Goal: Task Accomplishment & Management: Use online tool/utility

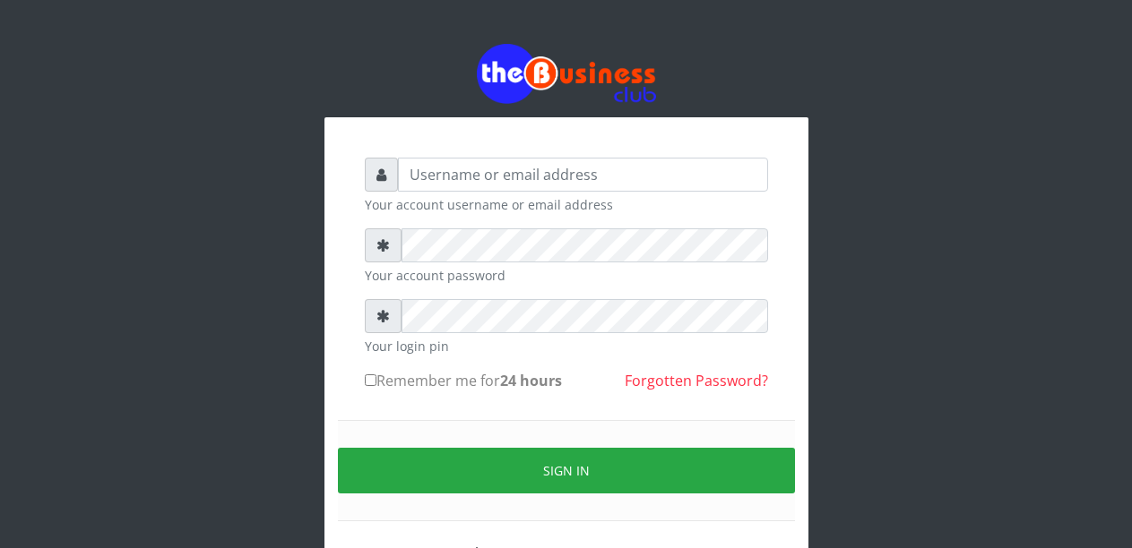
click at [443, 175] on input "text" at bounding box center [583, 175] width 370 height 34
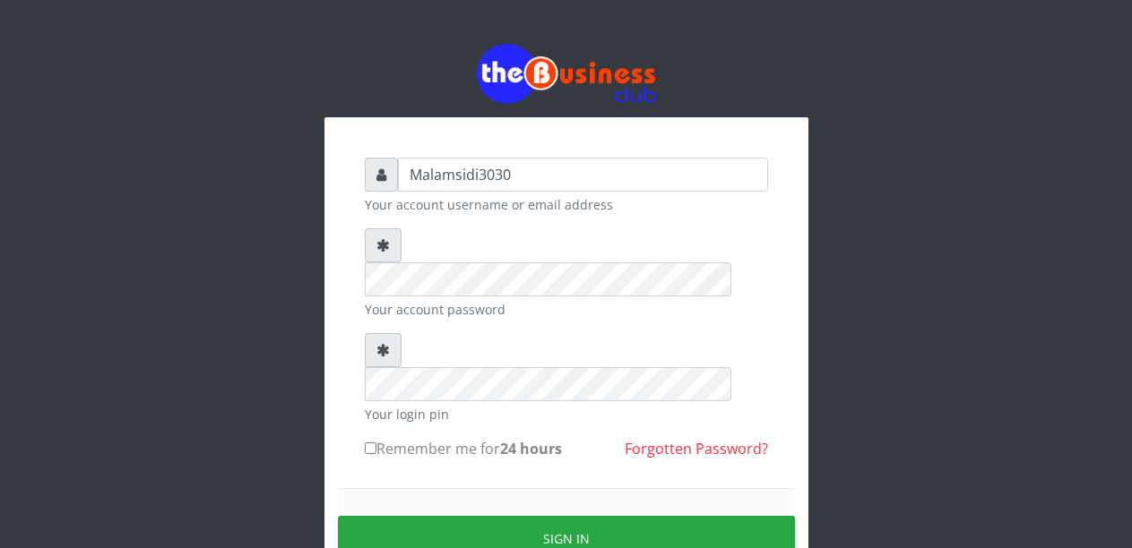
type input "Malamsidi3030"
click at [476, 300] on small "Your account password" at bounding box center [566, 309] width 403 height 19
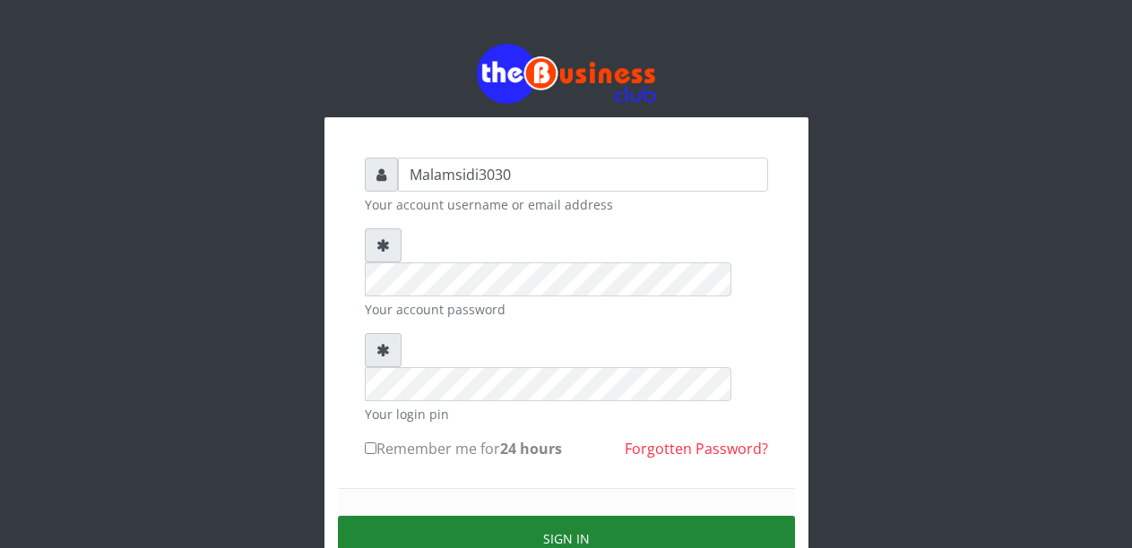
click at [593, 516] on button "Sign in" at bounding box center [566, 539] width 457 height 46
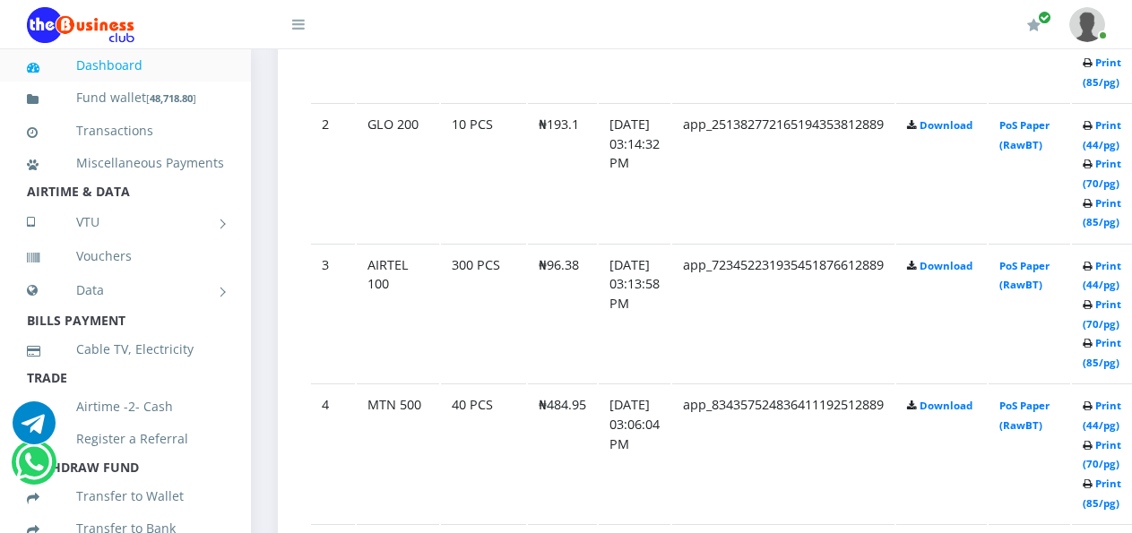
scroll to position [1178, 0]
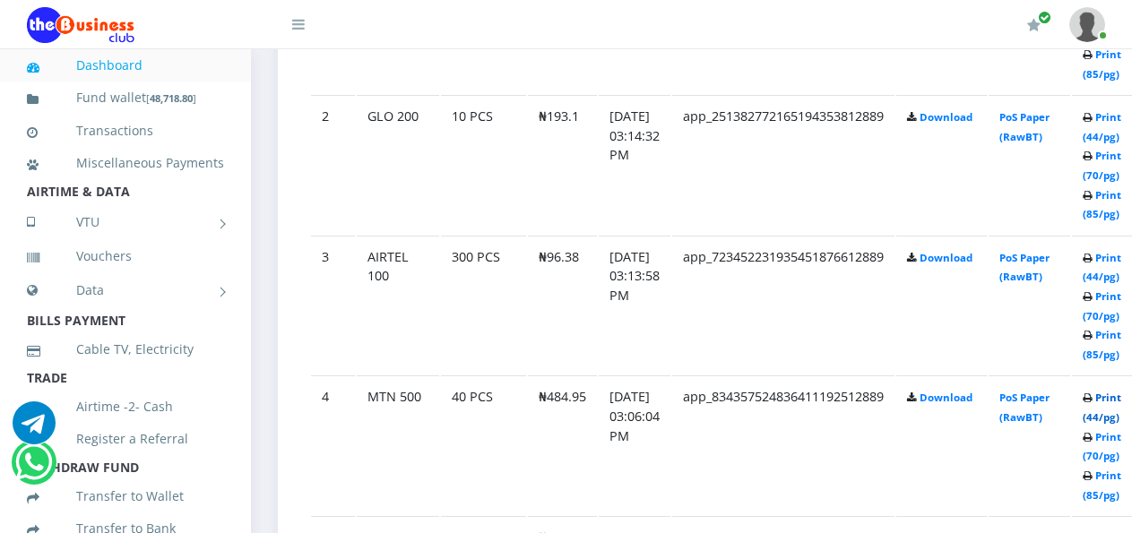
click at [1120, 405] on link "Print (44/pg)" at bounding box center [1101, 407] width 39 height 33
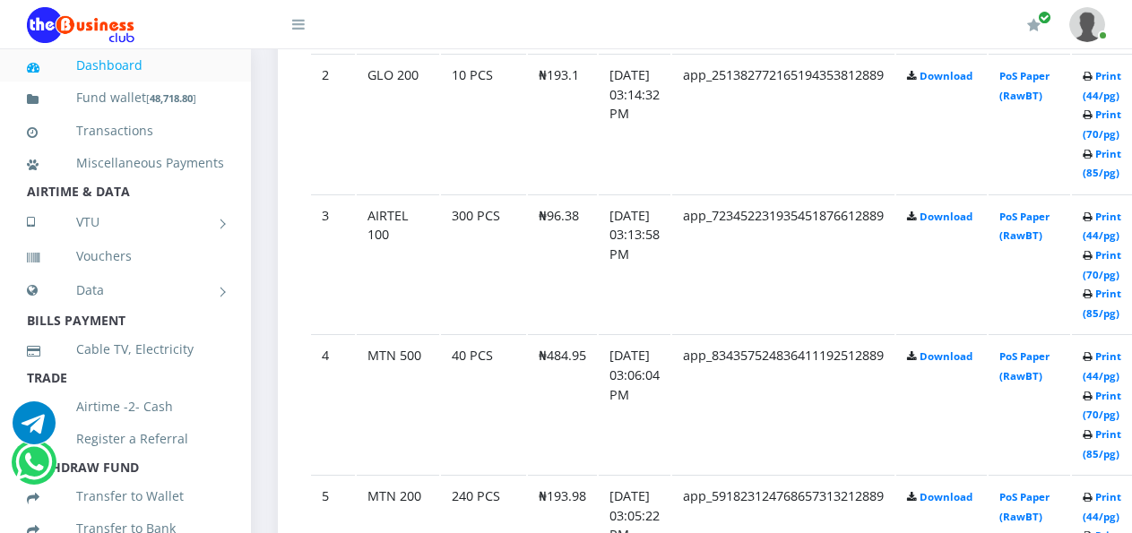
scroll to position [1178, 0]
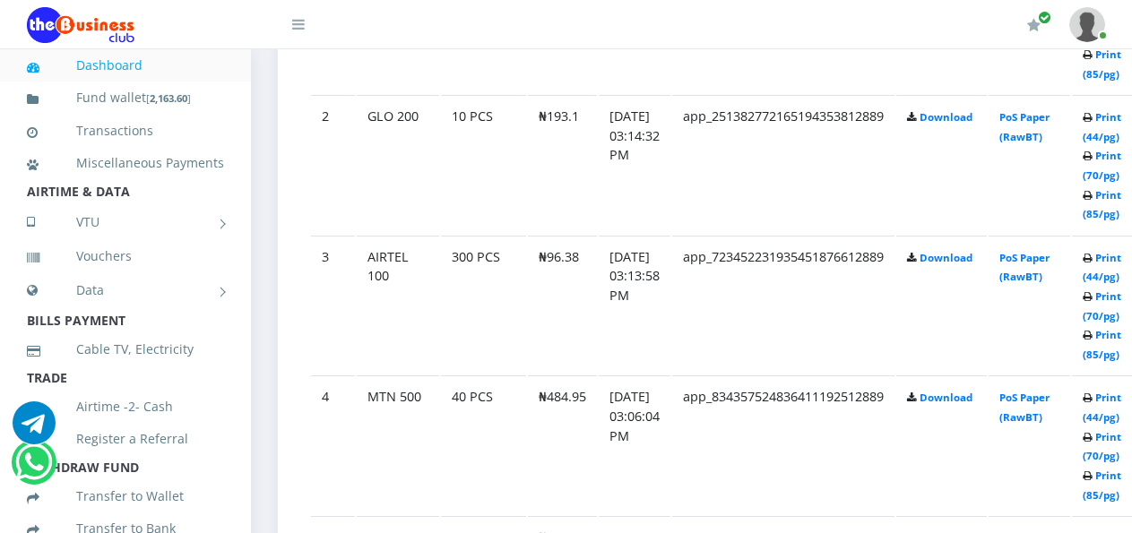
click at [698, 236] on td "app_723452231935451876612889" at bounding box center [783, 305] width 222 height 139
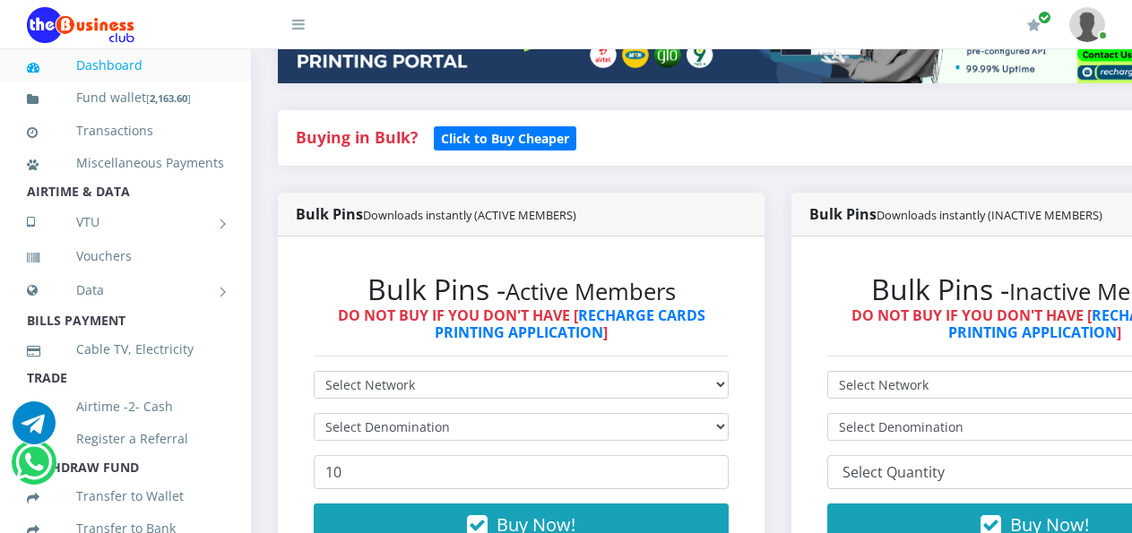
scroll to position [13, 0]
